Goal: Task Accomplishment & Management: Use online tool/utility

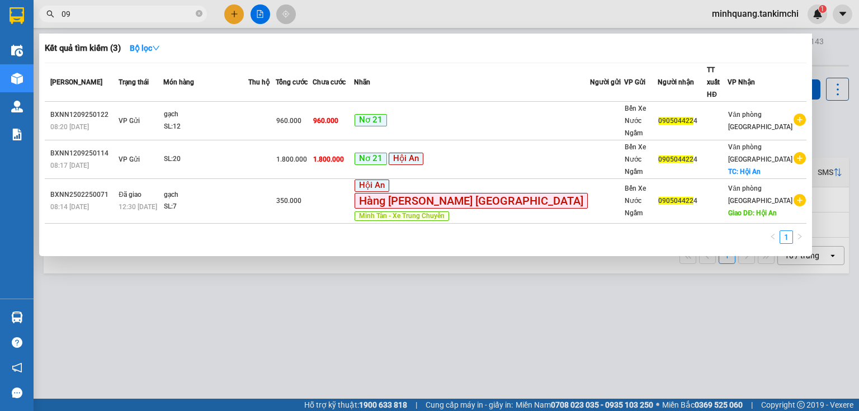
type input "0"
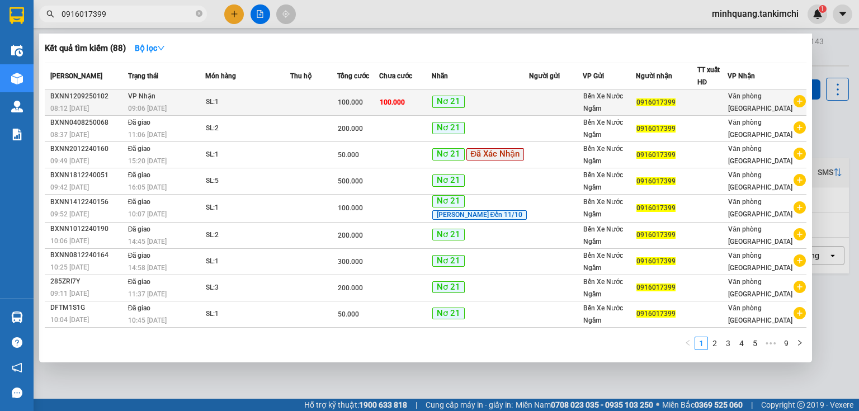
type input "0916017399"
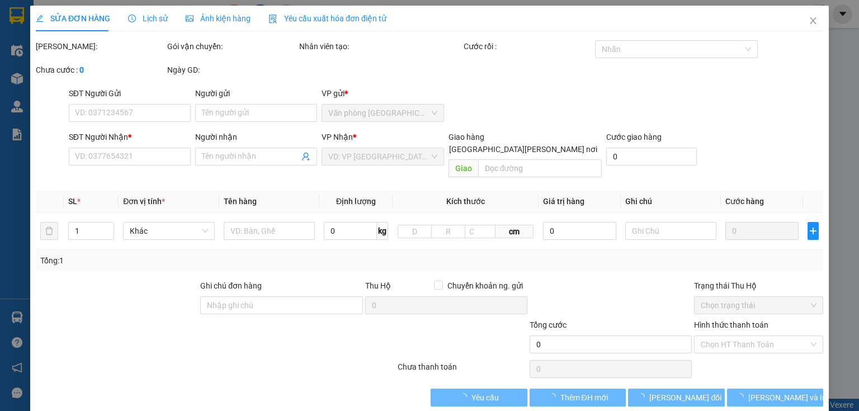
type input "0916017399"
type input "100.000"
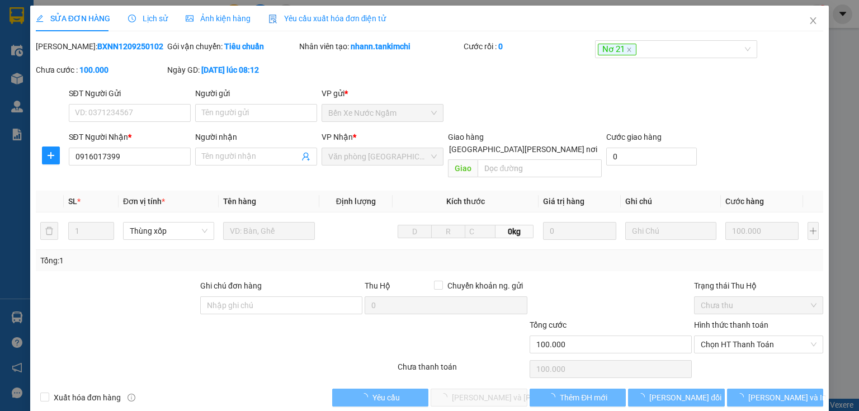
click at [157, 18] on span "Lịch sử" at bounding box center [148, 18] width 40 height 9
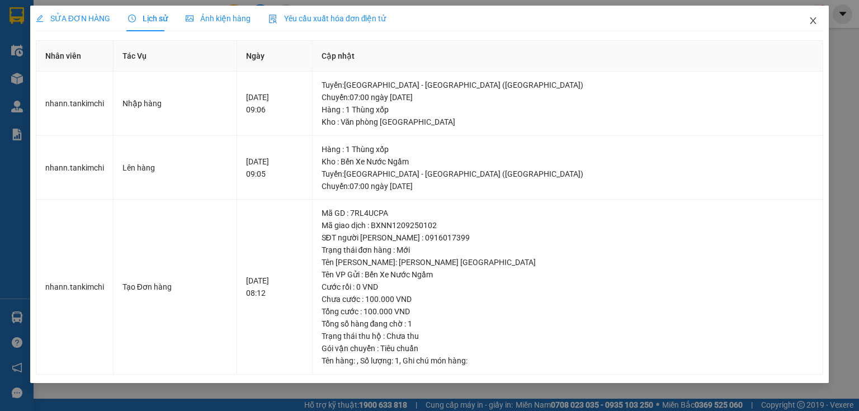
click at [813, 25] on icon "close" at bounding box center [813, 20] width 9 height 9
